Goal: Navigation & Orientation: Find specific page/section

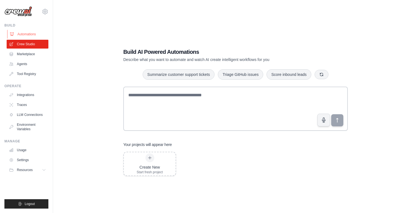
click at [18, 34] on link "Automations" at bounding box center [28, 34] width 42 height 9
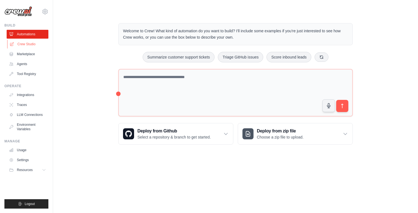
click at [21, 42] on link "Crew Studio" at bounding box center [28, 44] width 42 height 9
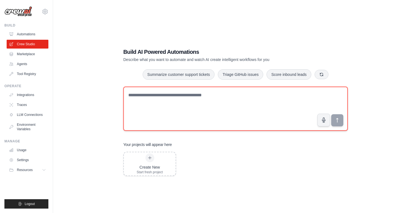
click at [168, 101] on textarea at bounding box center [235, 109] width 224 height 44
